Goal: Find specific page/section: Find specific page/section

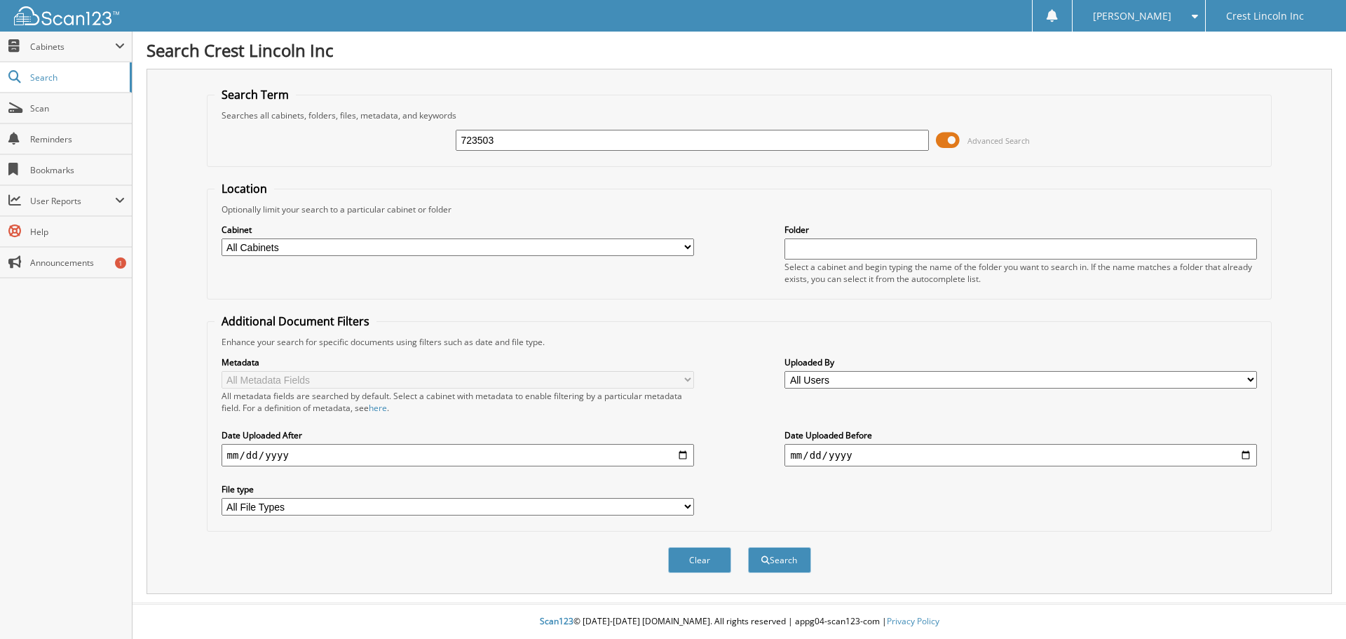
type input "723503"
click at [943, 138] on span at bounding box center [948, 140] width 24 height 21
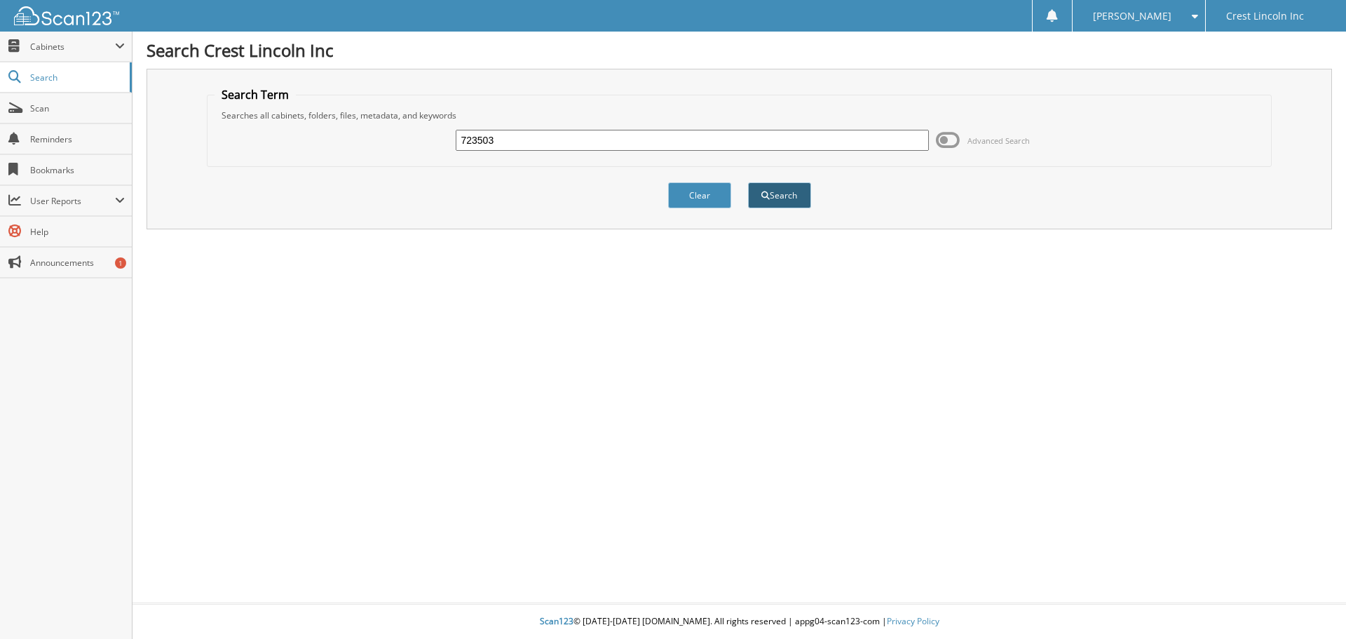
click at [786, 196] on button "Search" at bounding box center [779, 195] width 63 height 26
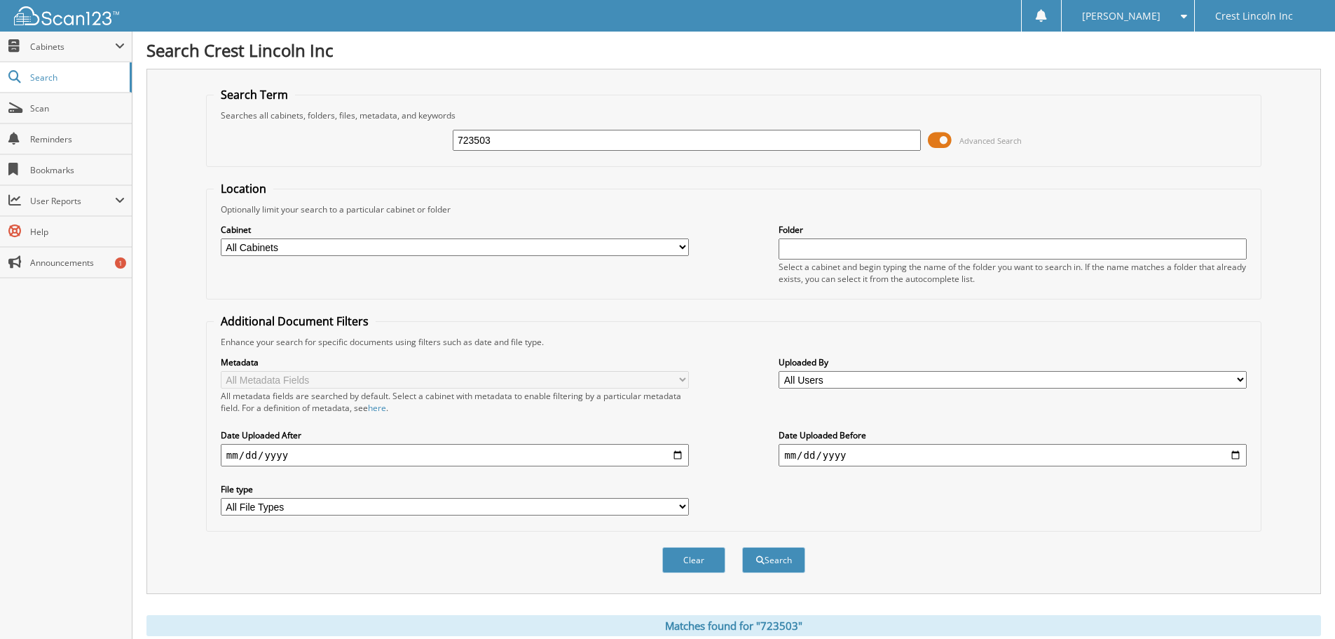
click at [944, 139] on span at bounding box center [940, 140] width 24 height 21
